Goal: Task Accomplishment & Management: Use online tool/utility

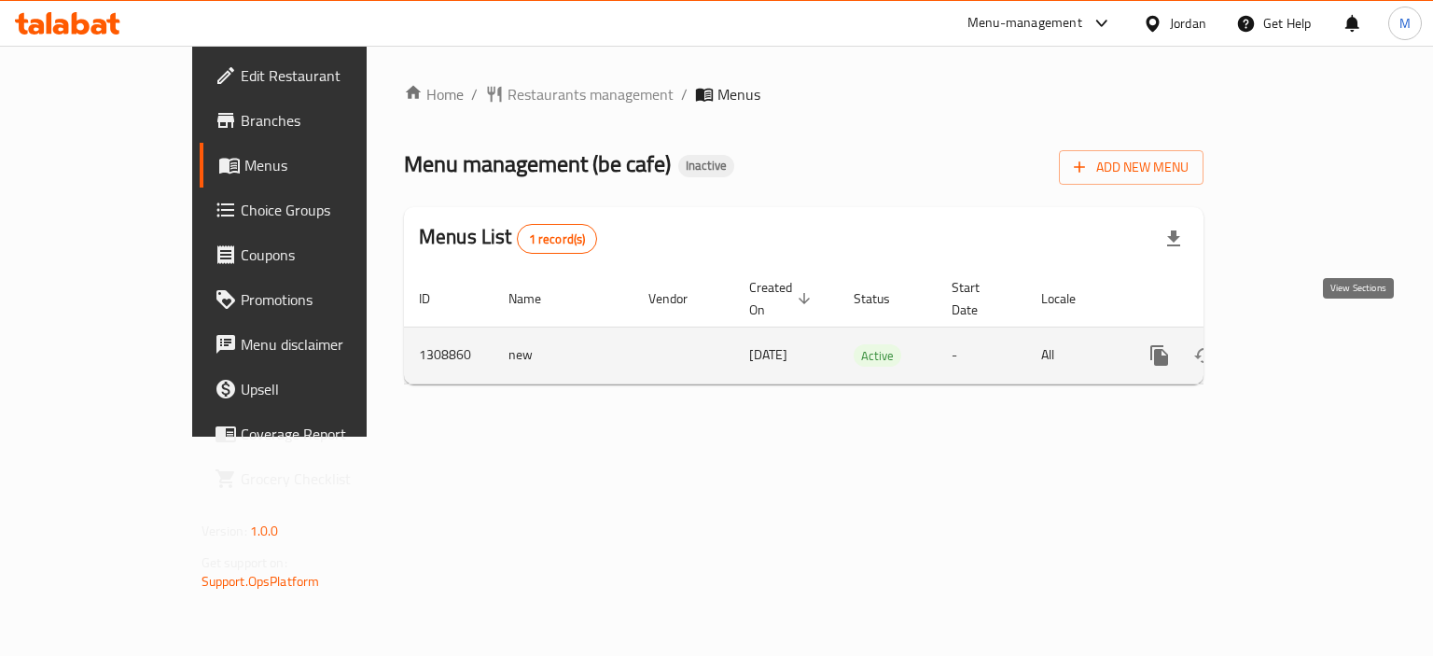
click at [1317, 337] on link "enhanced table" at bounding box center [1294, 355] width 45 height 45
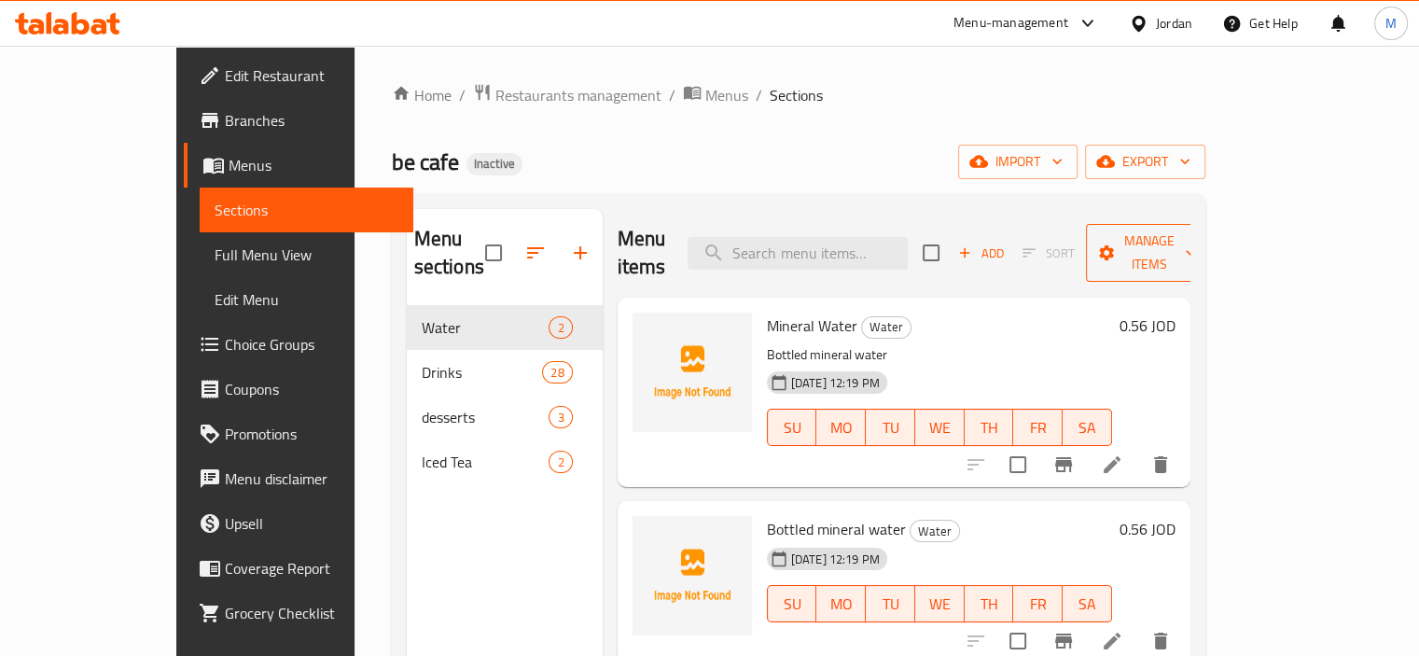
click at [1196, 247] on span "Manage items" at bounding box center [1148, 253] width 95 height 47
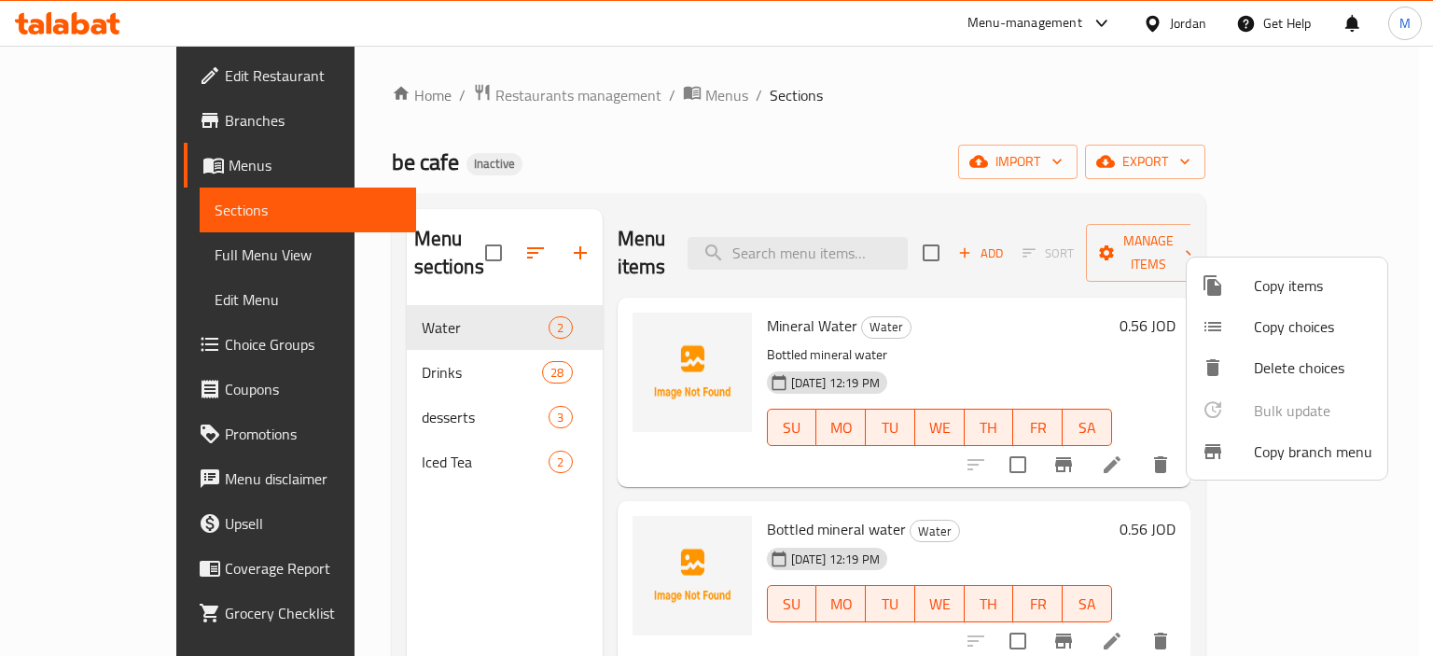
click at [1251, 453] on div at bounding box center [1228, 451] width 52 height 22
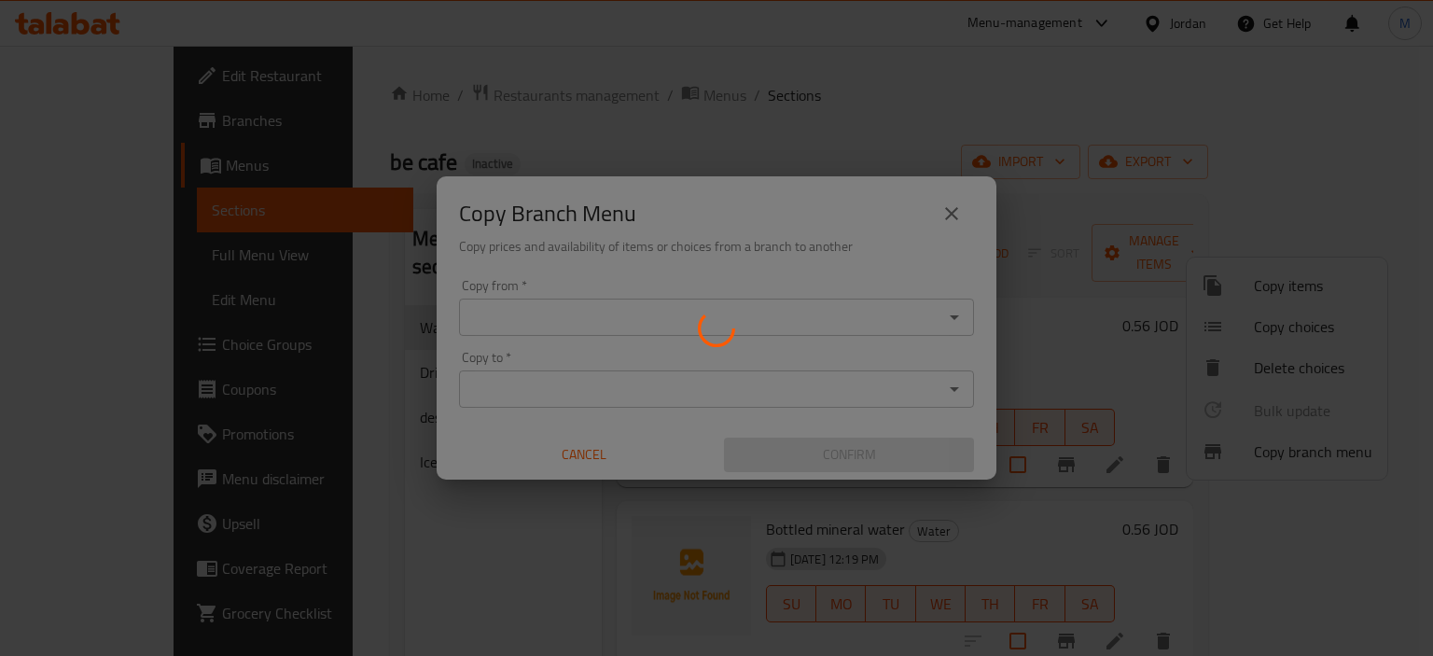
click at [890, 300] on div at bounding box center [716, 328] width 1433 height 656
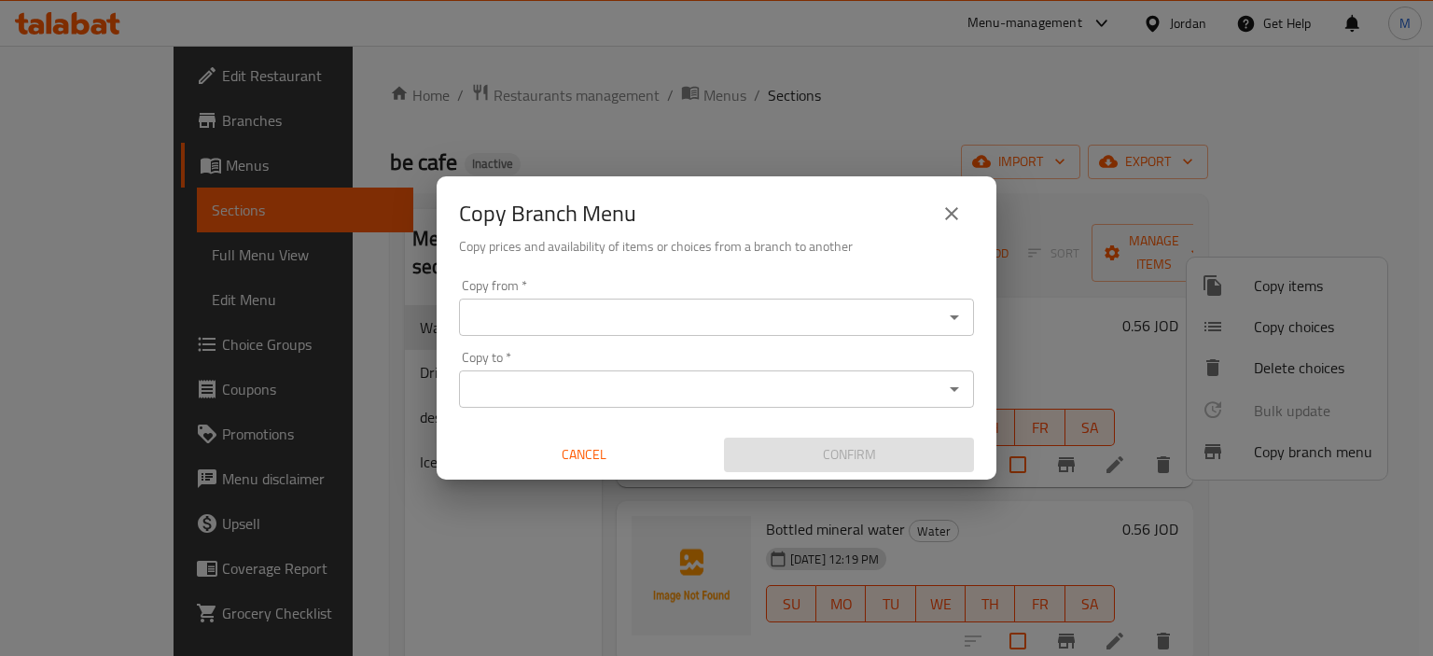
click at [885, 310] on input "Copy from   *" at bounding box center [701, 317] width 473 height 26
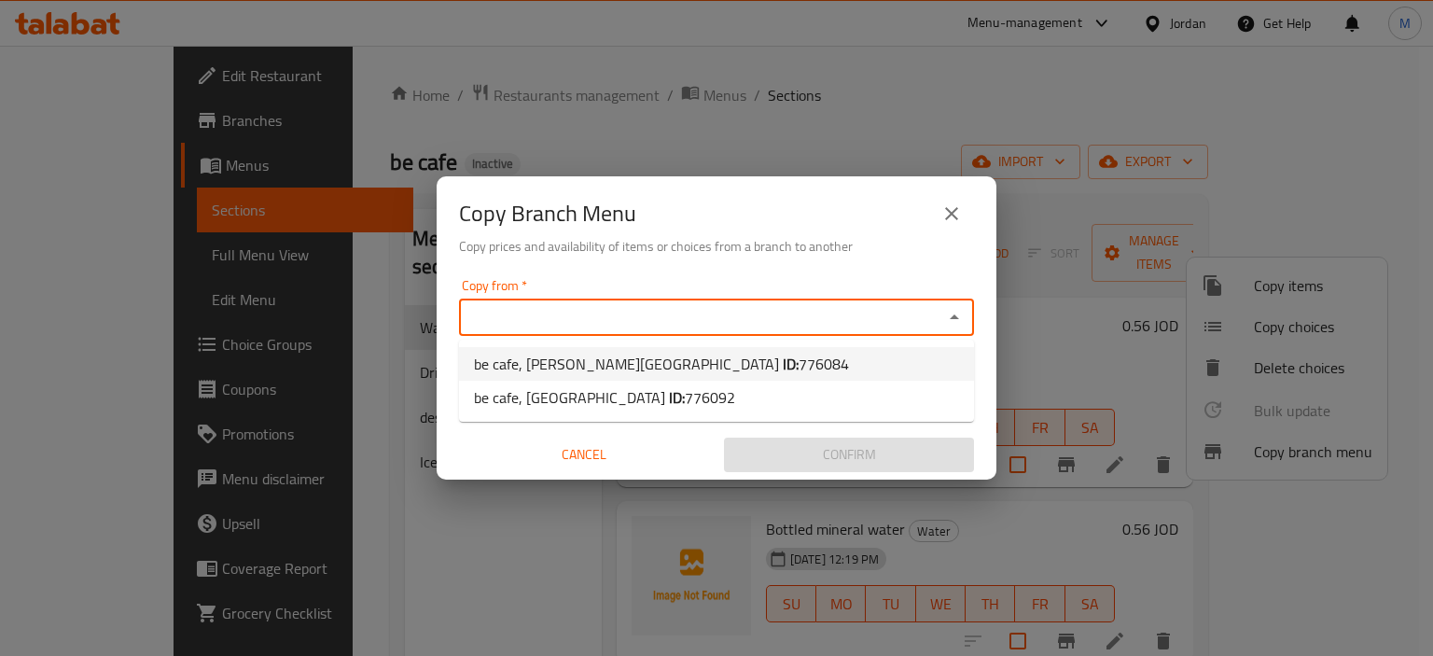
click at [799, 361] on span "776084" at bounding box center [824, 364] width 50 height 28
type input "be cafe, [PERSON_NAME][GEOGRAPHIC_DATA]"
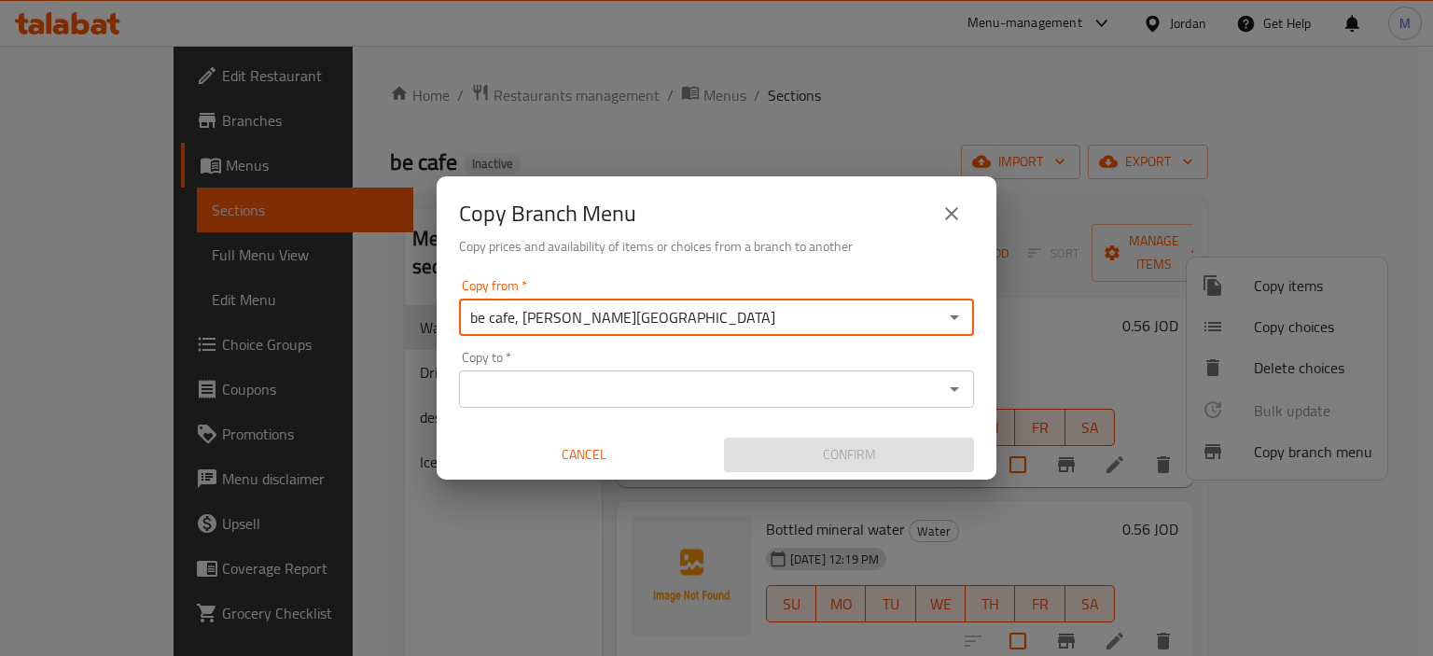
click at [739, 393] on input "Copy to   *" at bounding box center [701, 389] width 473 height 26
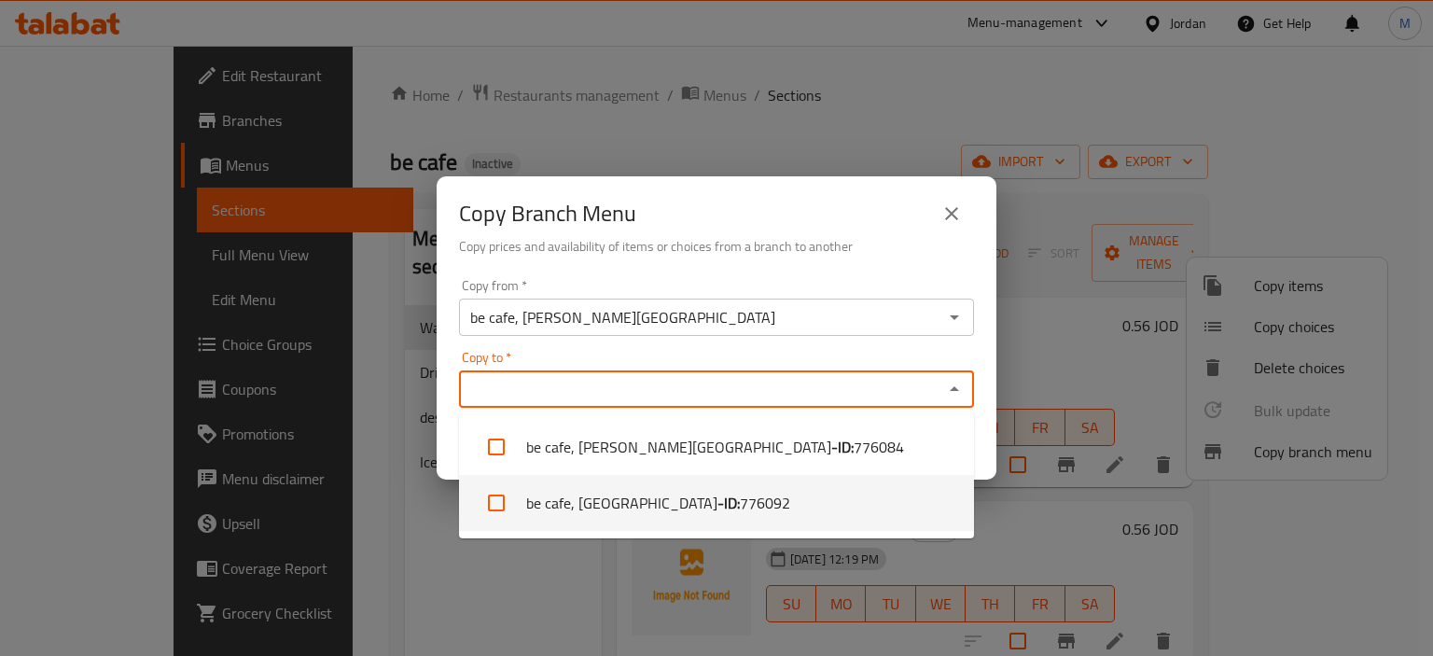
click at [688, 520] on li "be cafe, [GEOGRAPHIC_DATA] - ID: 776092" at bounding box center [716, 503] width 515 height 56
checkbox input "true"
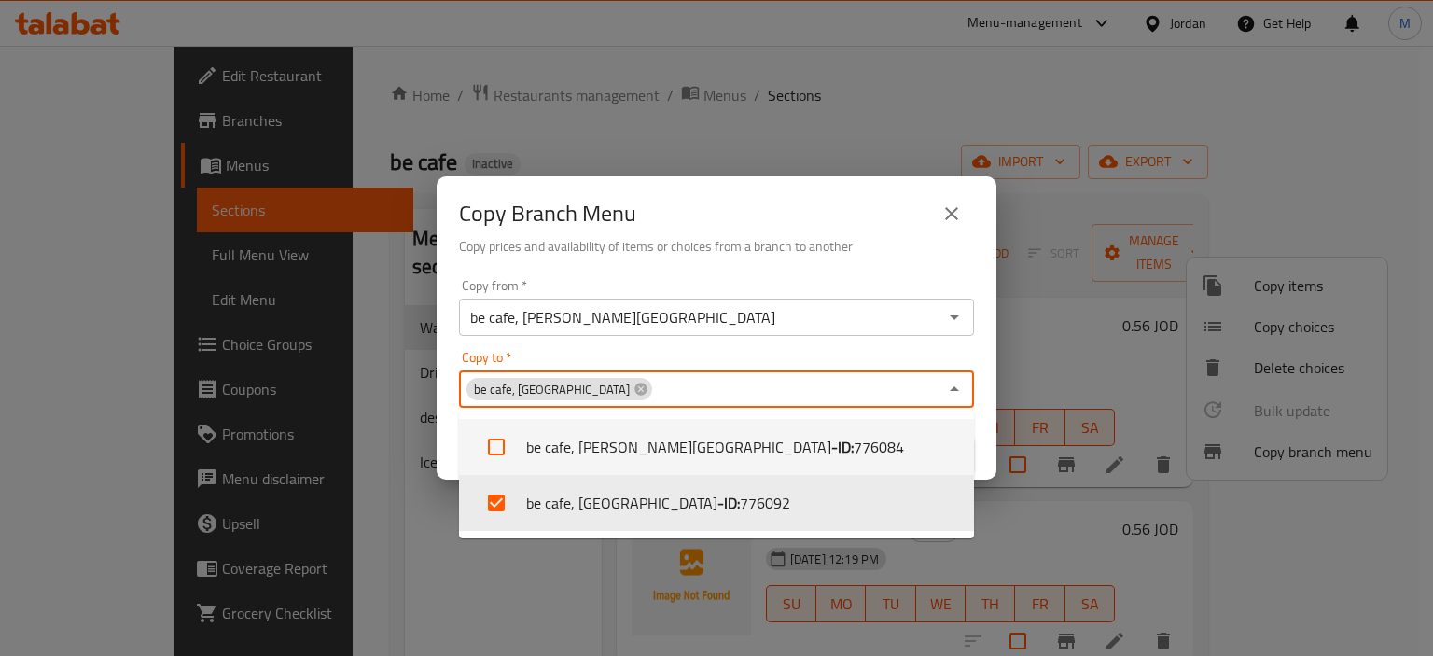
click at [897, 189] on div "Copy Branch Menu Copy prices and availability of items or choices from a branch…" at bounding box center [717, 223] width 560 height 95
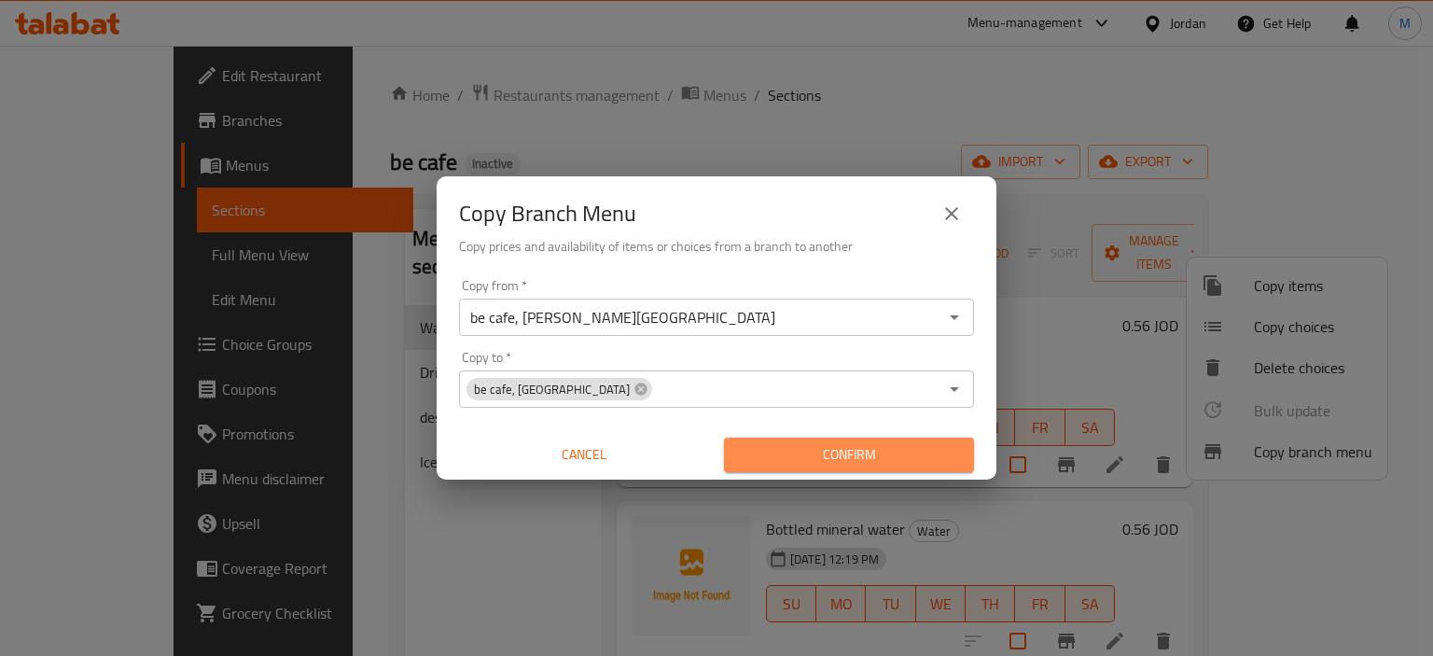
click at [872, 466] on span "Confirm" at bounding box center [849, 454] width 220 height 23
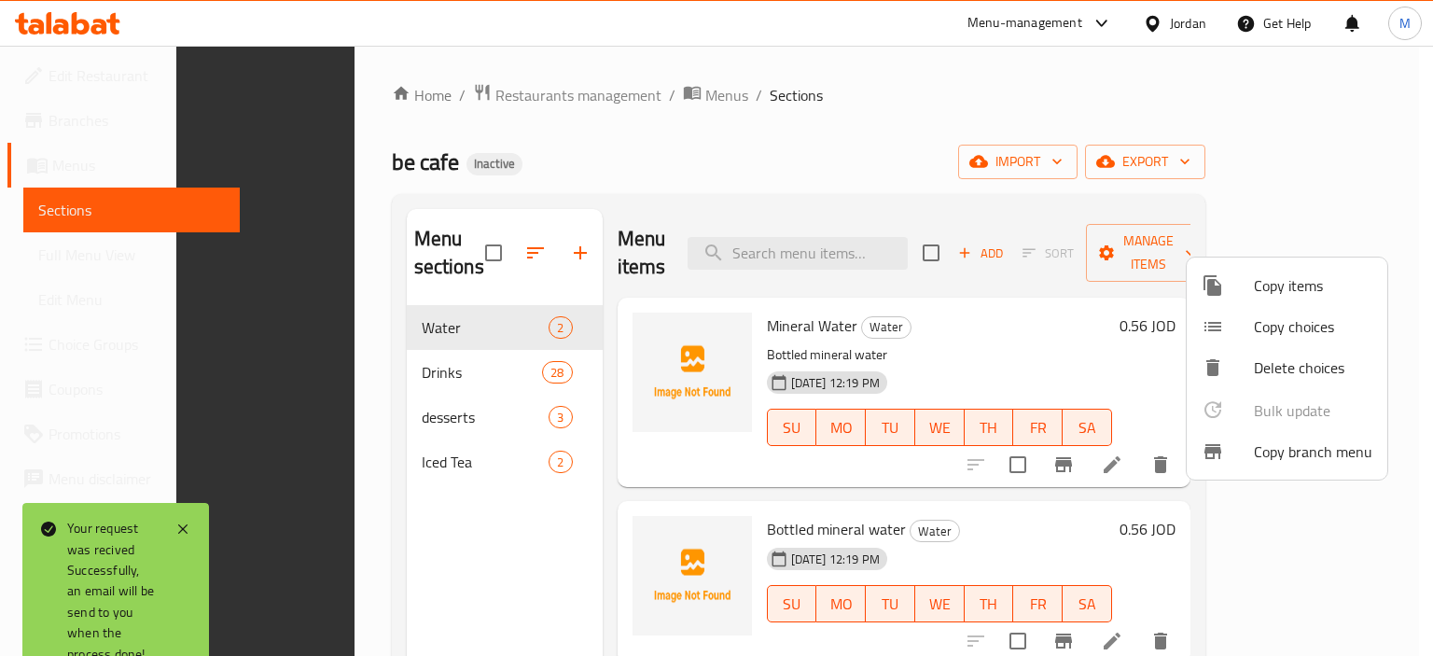
scroll to position [261, 0]
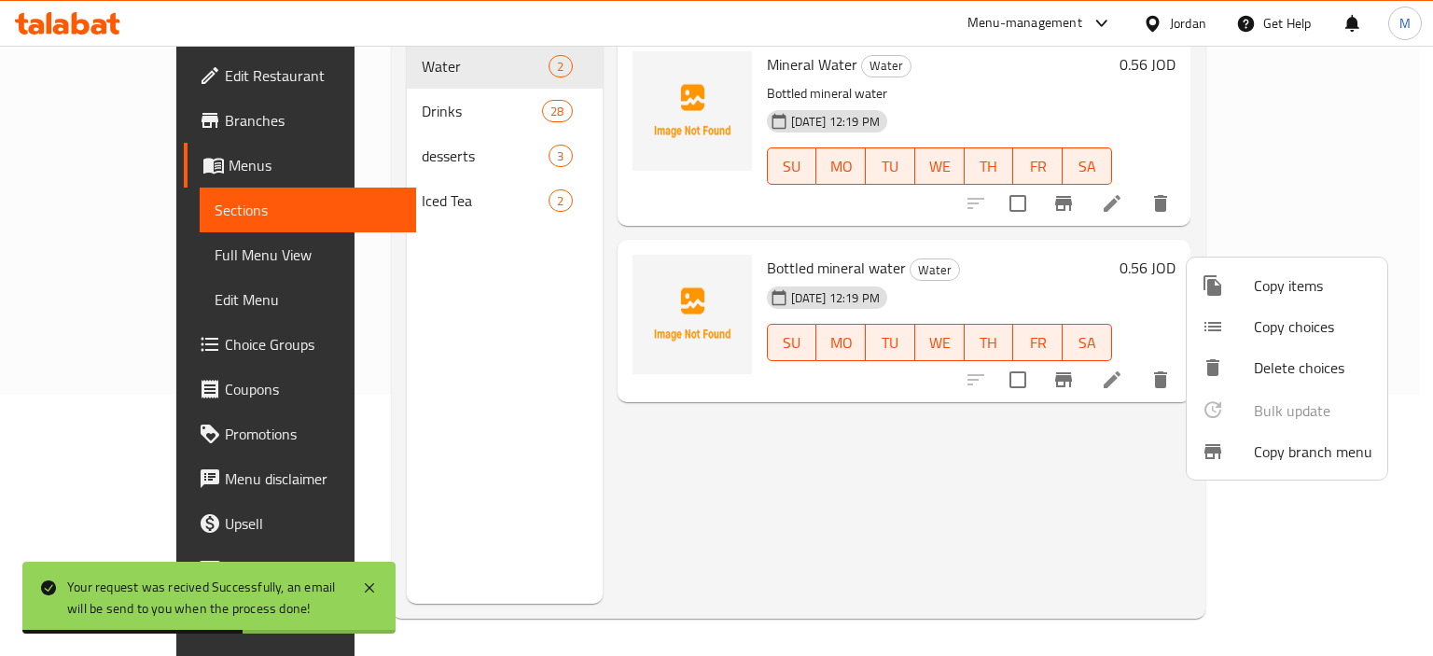
click at [57, 114] on div at bounding box center [716, 328] width 1433 height 656
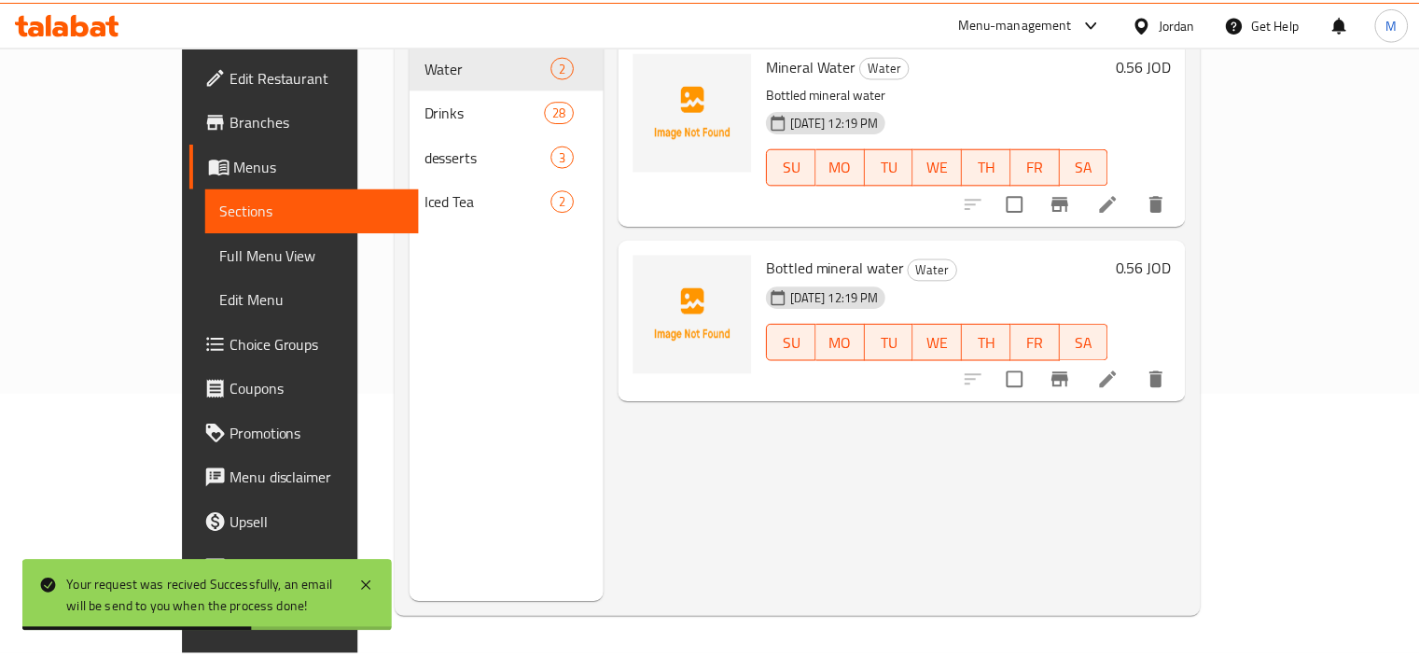
scroll to position [0, 0]
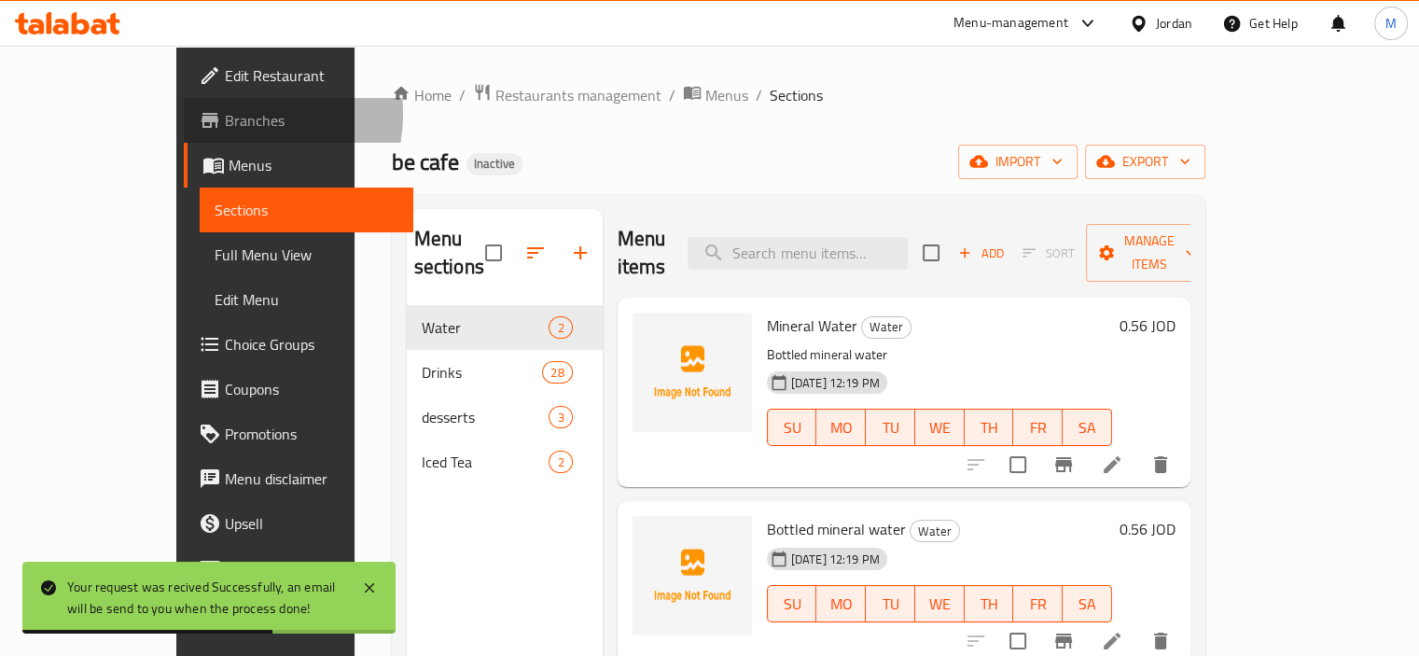
click at [225, 114] on span "Branches" at bounding box center [312, 120] width 174 height 22
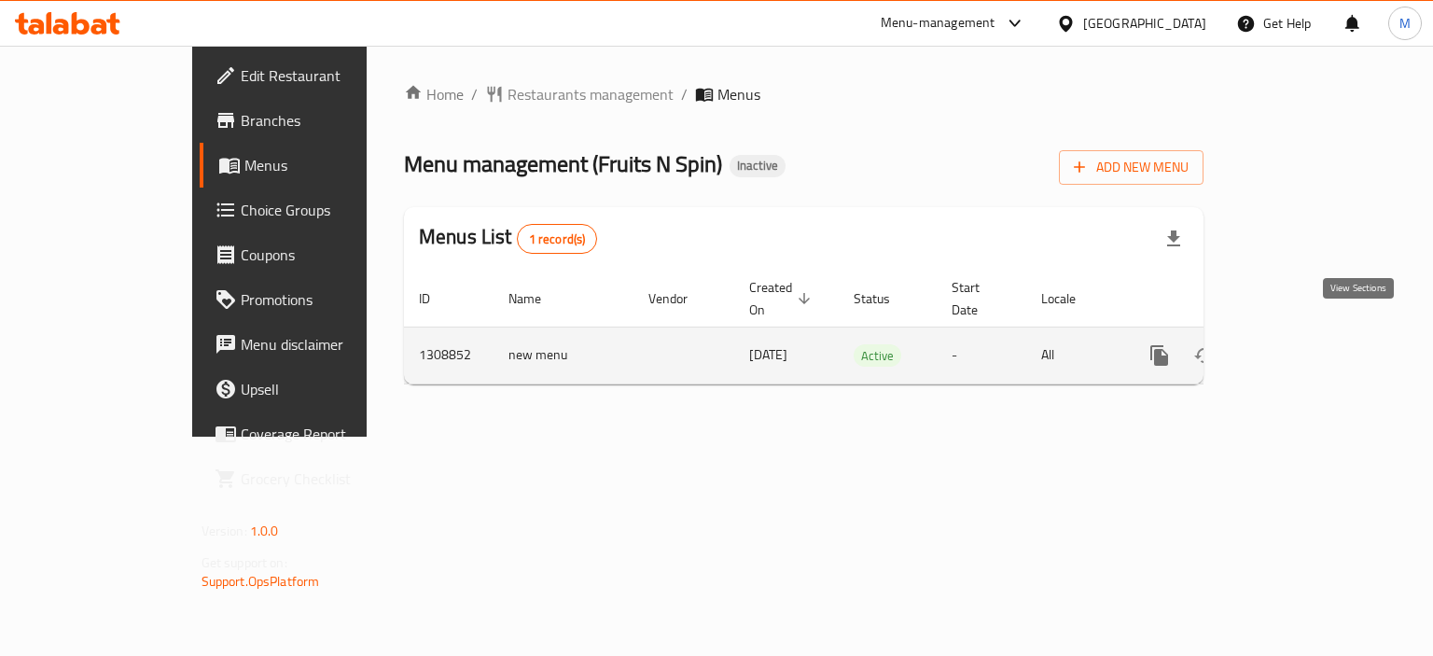
click at [1305, 344] on icon "enhanced table" at bounding box center [1294, 355] width 22 height 22
